Goal: Information Seeking & Learning: Find specific page/section

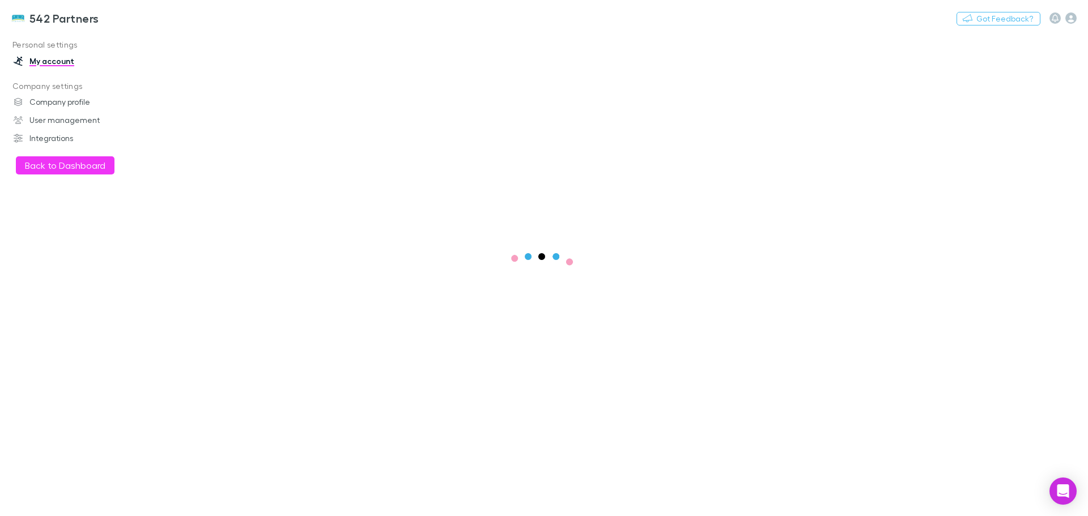
click at [70, 161] on button "Back to Dashboard" at bounding box center [65, 165] width 99 height 18
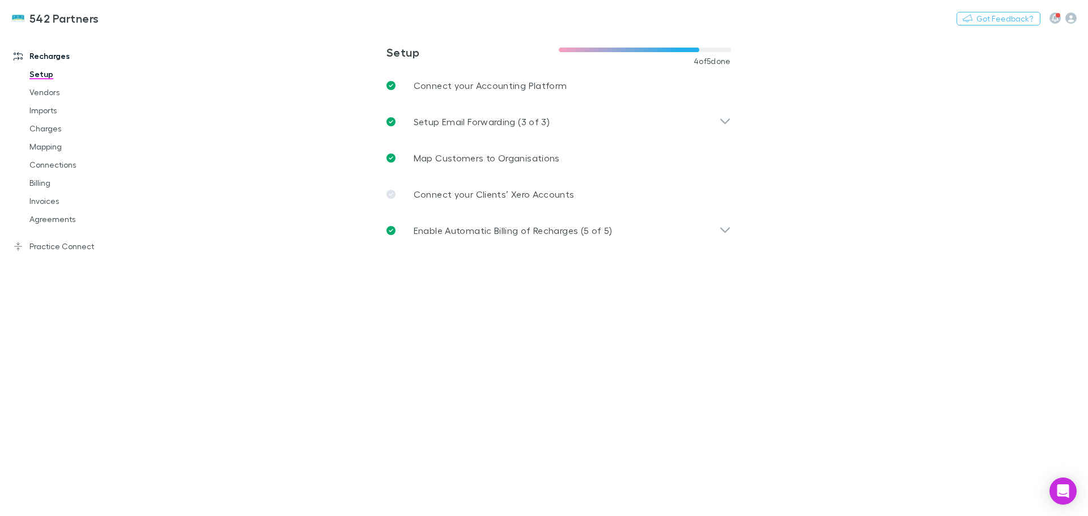
click at [39, 219] on link "Agreements" at bounding box center [85, 219] width 135 height 18
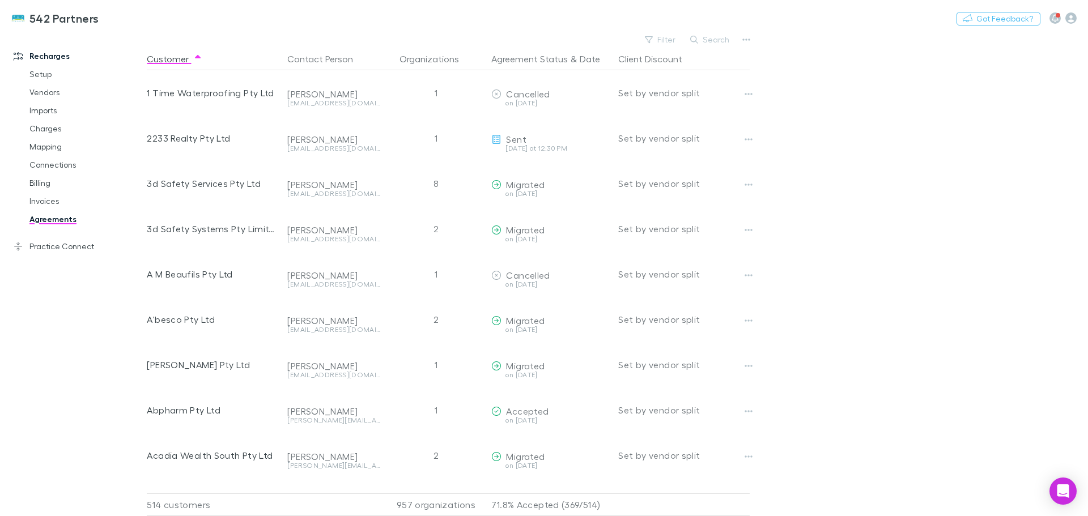
click at [717, 40] on button "Search" at bounding box center [710, 40] width 52 height 14
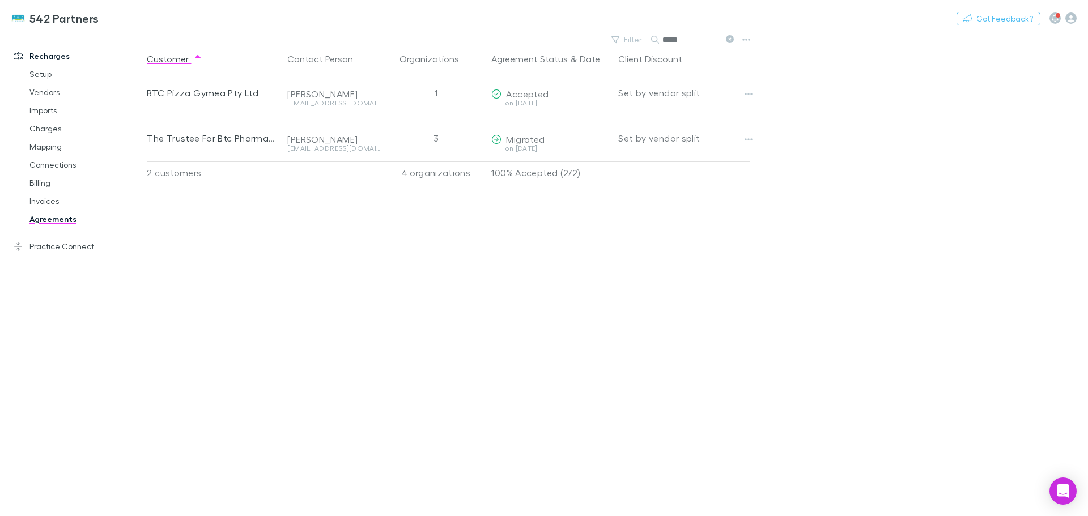
type input "*****"
click at [0, 0] on button "Copy link" at bounding box center [0, 0] width 0 height 0
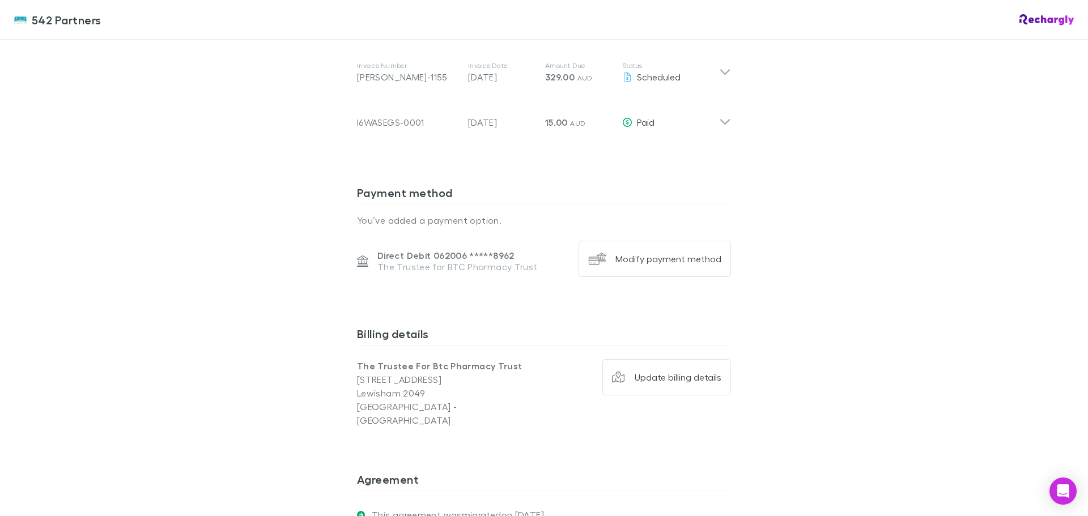
scroll to position [737, 0]
